Goal: Check status: Check status

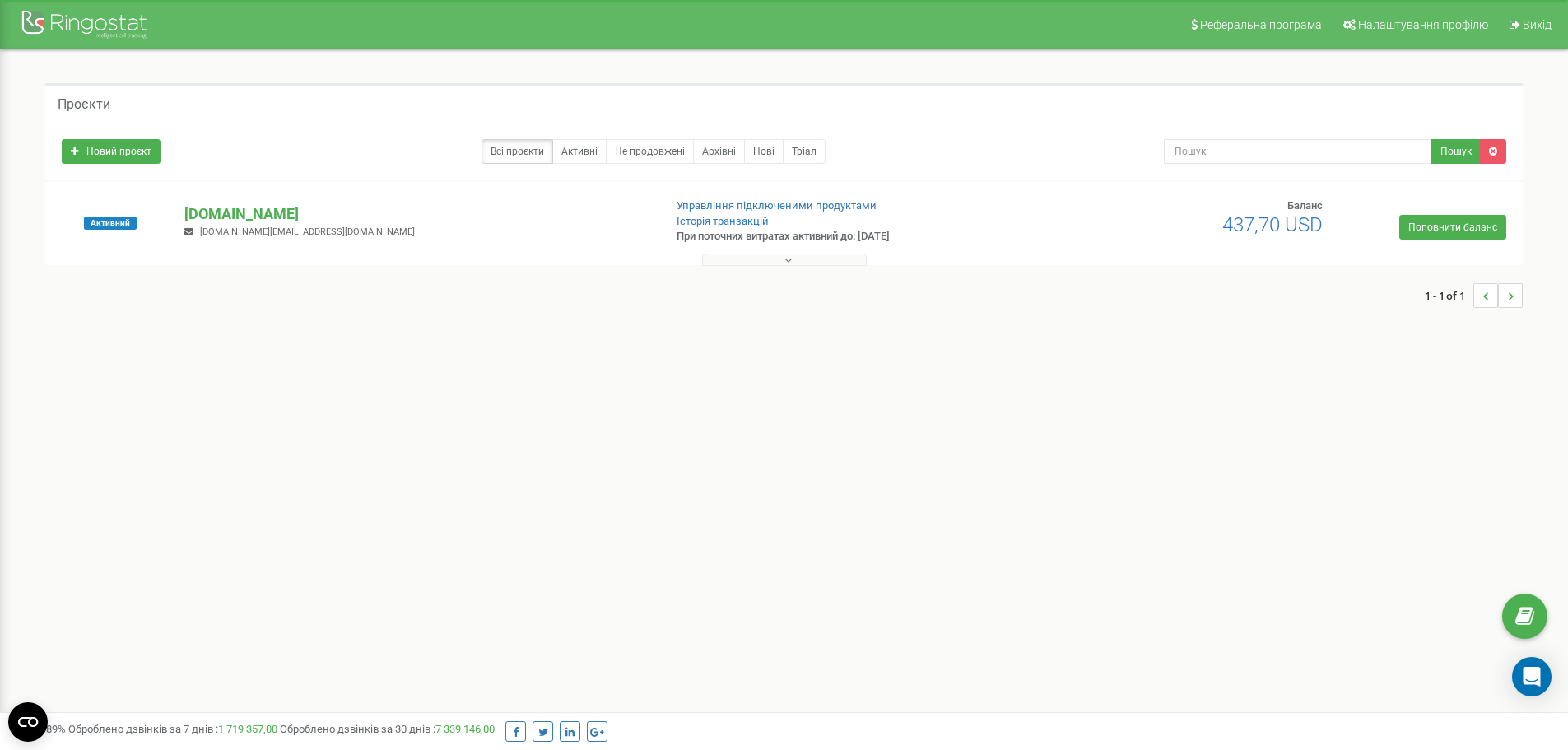
click at [801, 264] on button at bounding box center [784, 259] width 165 height 13
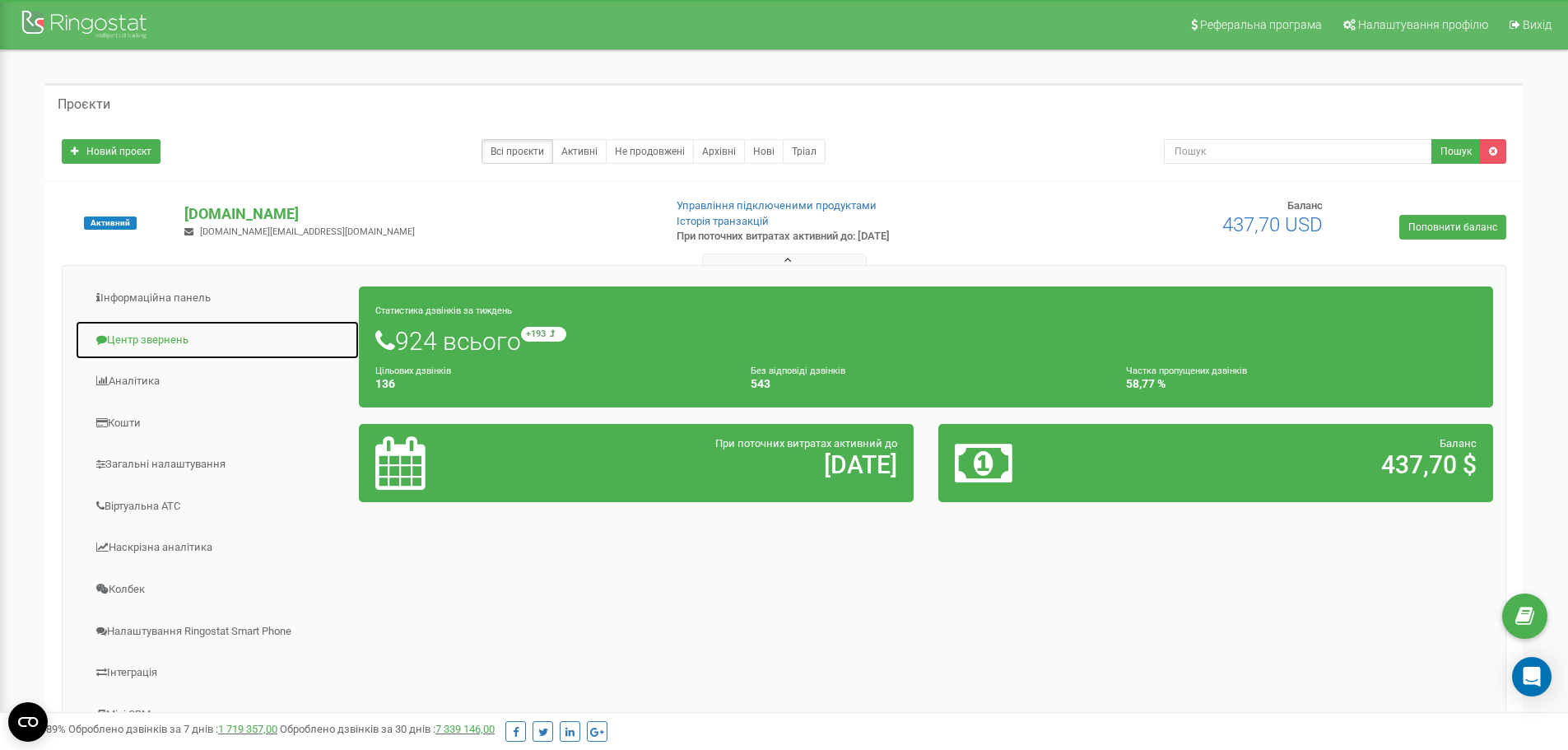
click at [171, 345] on link "Центр звернень" at bounding box center [217, 340] width 285 height 41
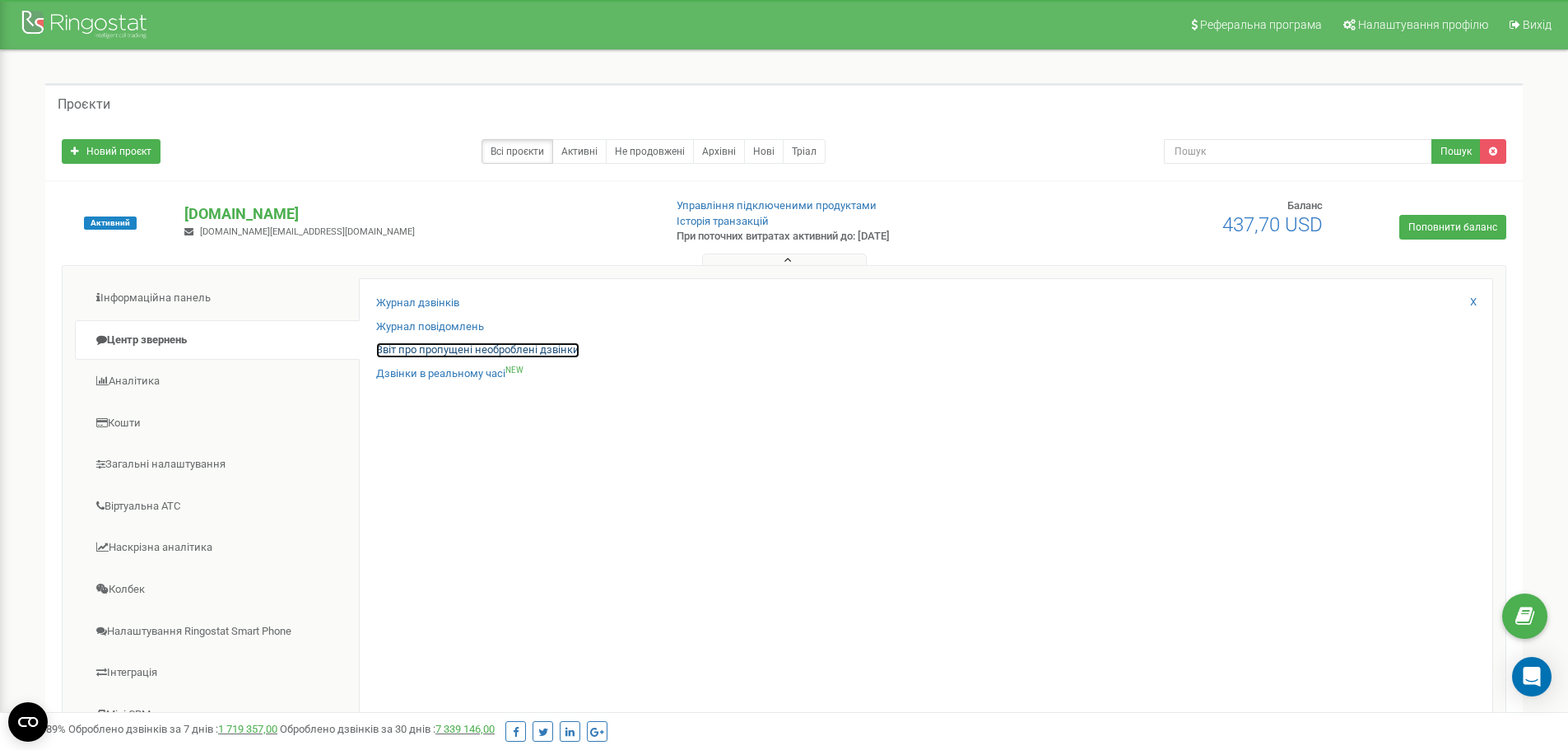
click at [558, 349] on link "Звіт про пропущені необроблені дзвінки" at bounding box center [477, 350] width 203 height 16
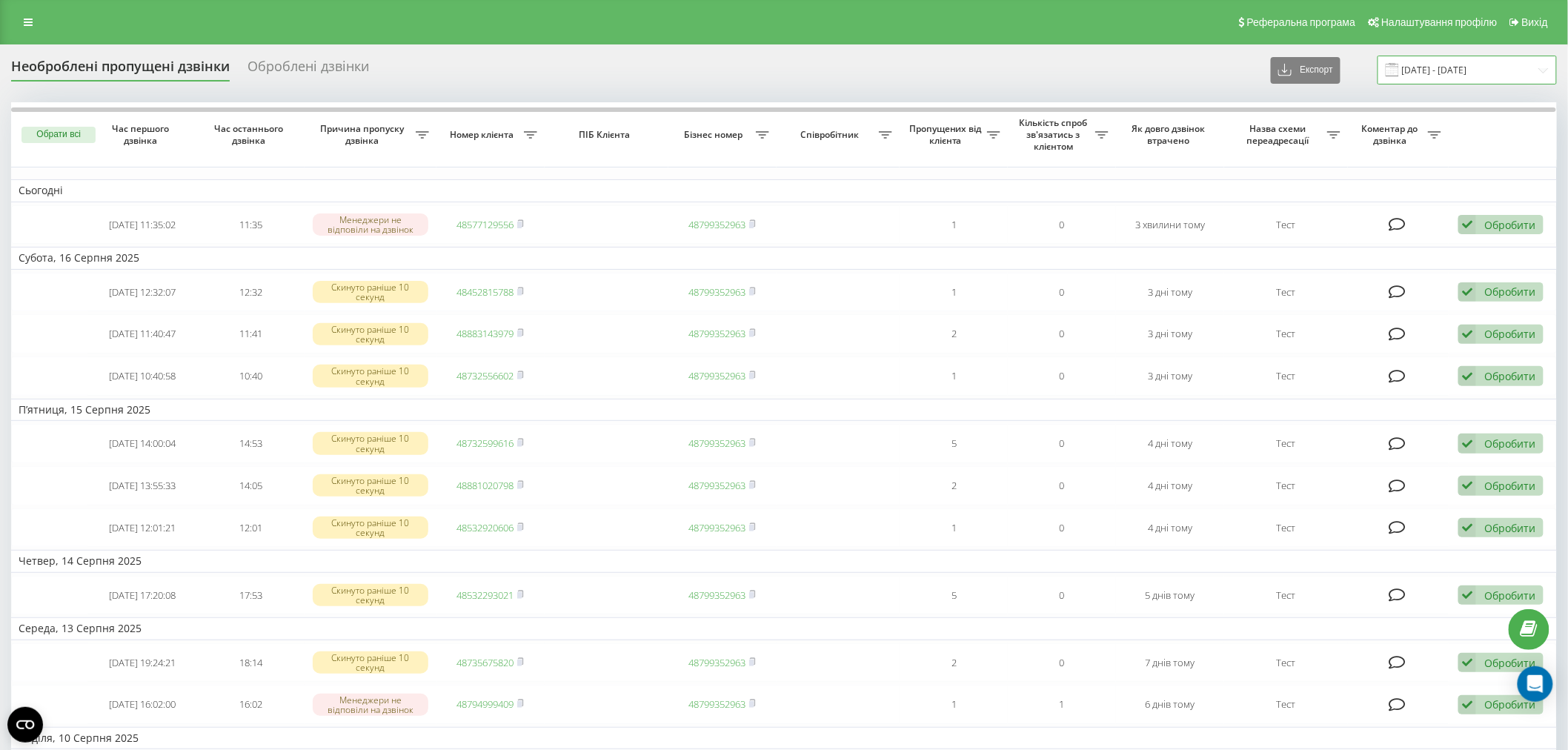
click at [1466, 78] on input "19.07.2025 - 19.08.2025" at bounding box center [1468, 70] width 179 height 29
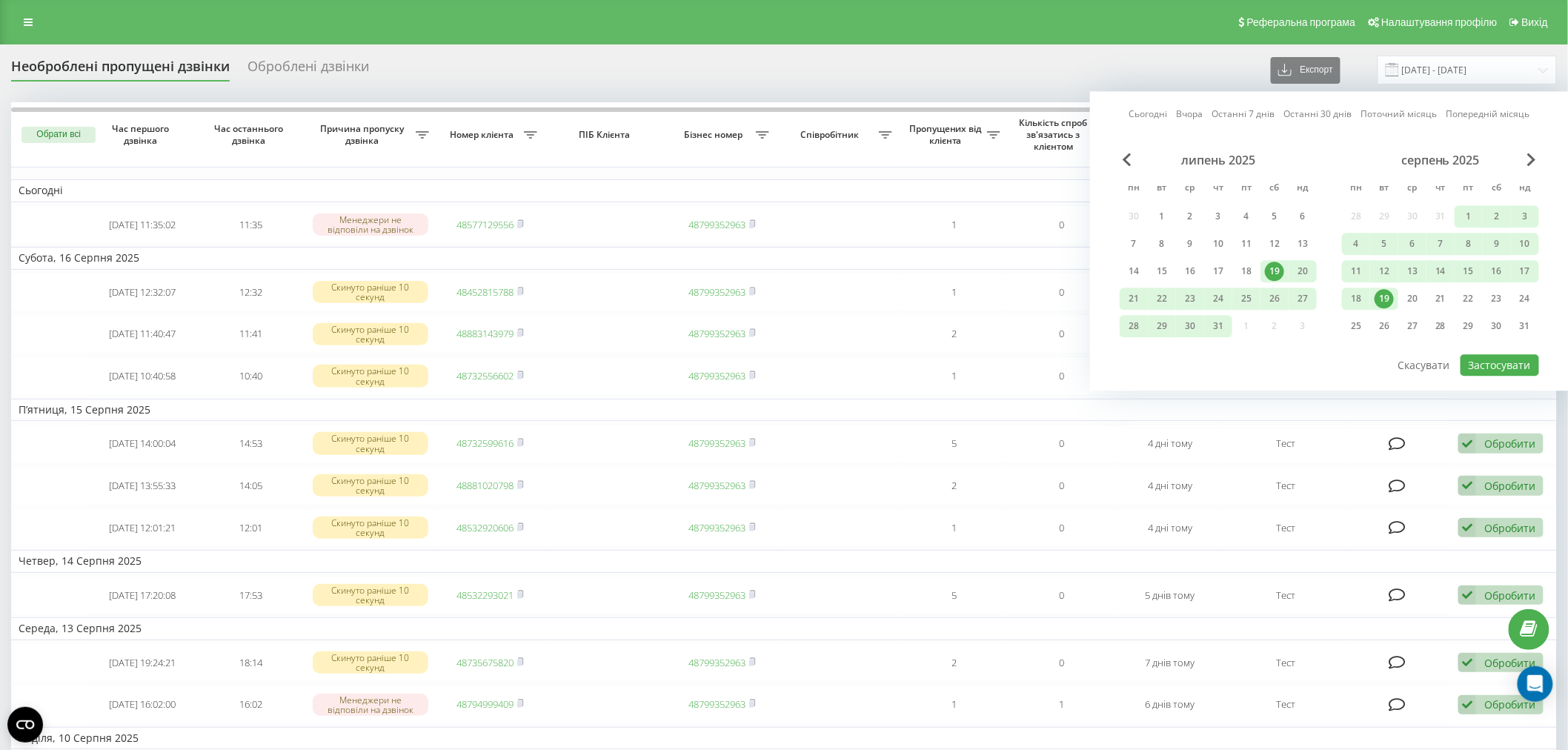
click at [1392, 297] on div "19" at bounding box center [1384, 298] width 19 height 19
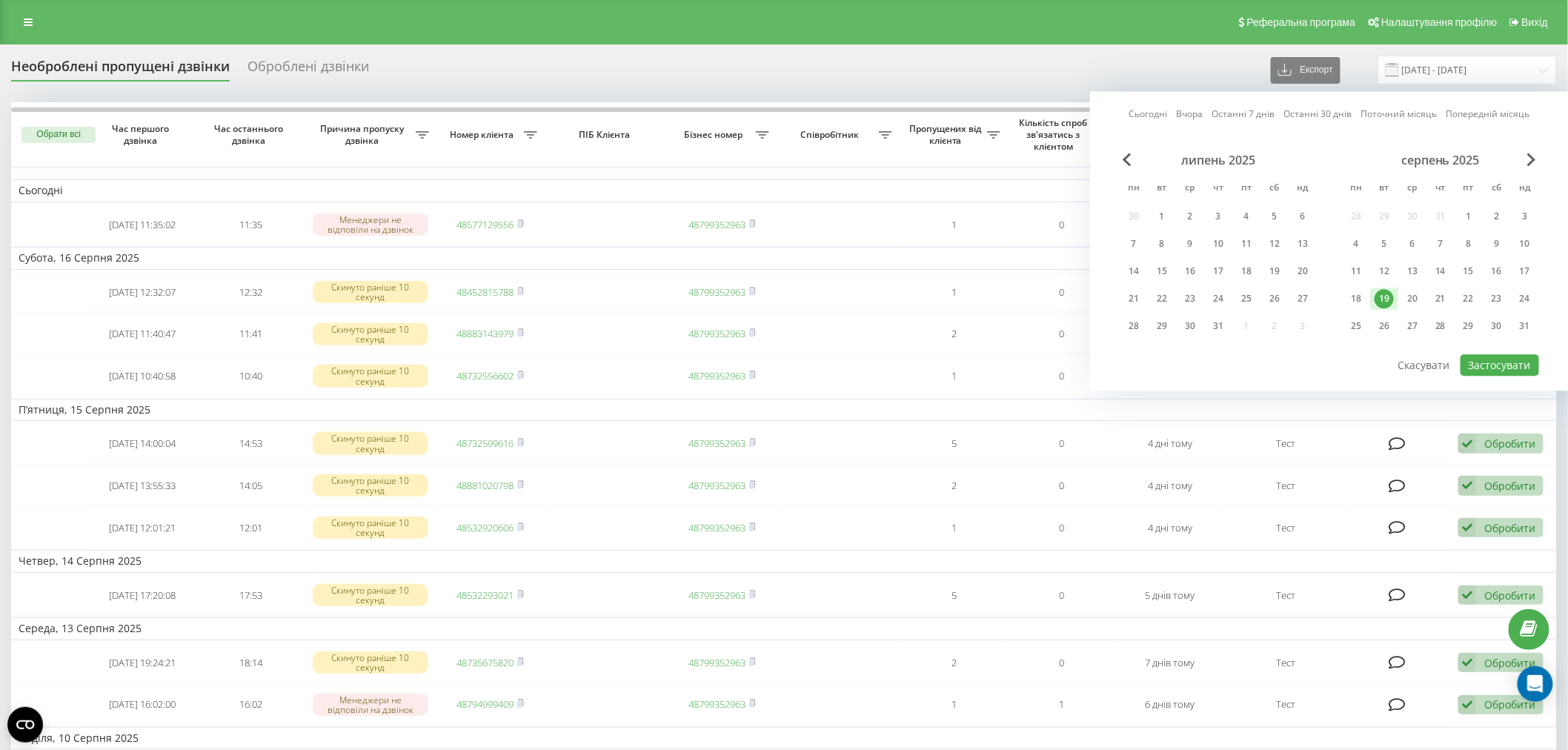
click at [1392, 297] on div "19" at bounding box center [1384, 298] width 19 height 19
click at [1488, 356] on button "Застосувати" at bounding box center [1500, 365] width 78 height 21
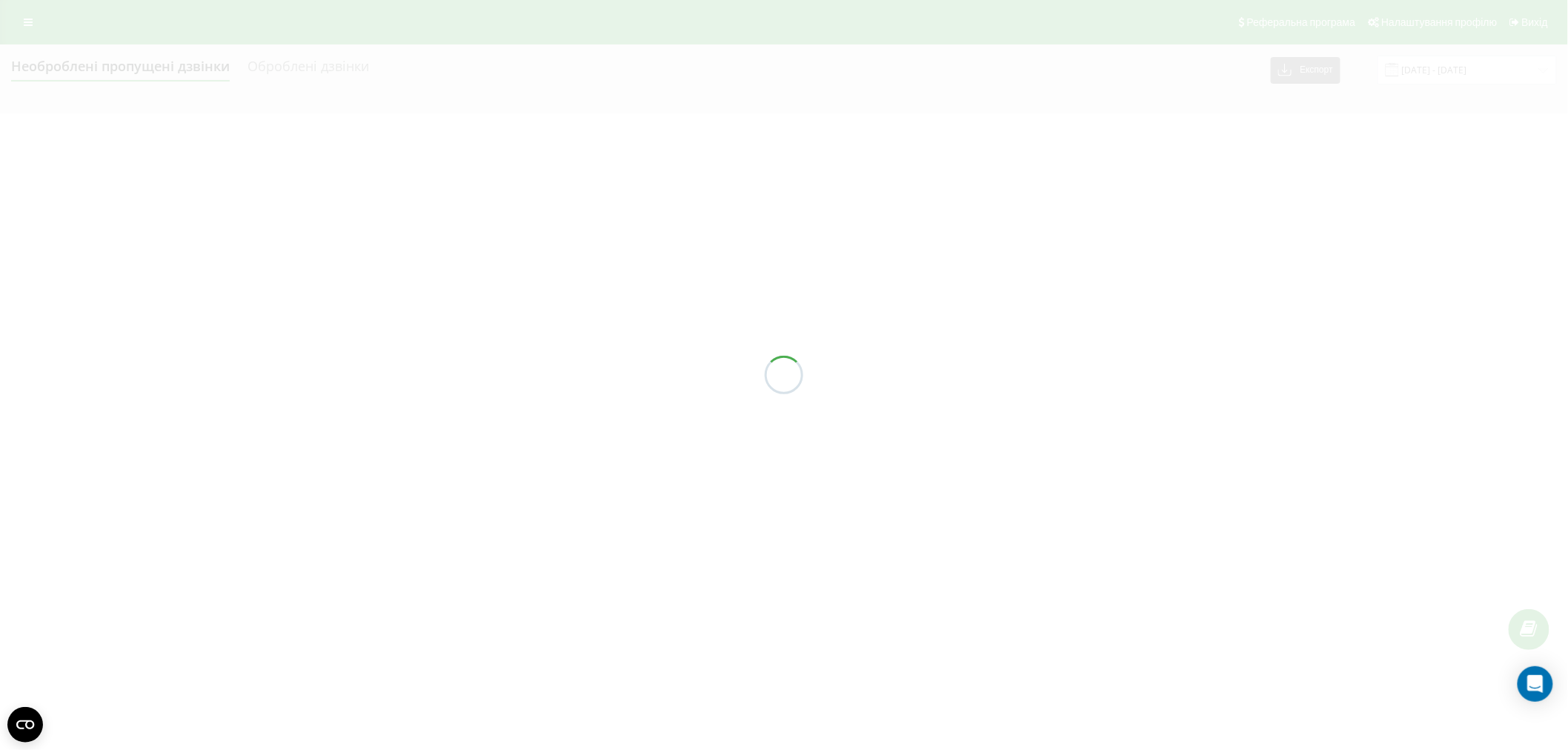
type input "[DATE] - [DATE]"
